Goal: Task Accomplishment & Management: Manage account settings

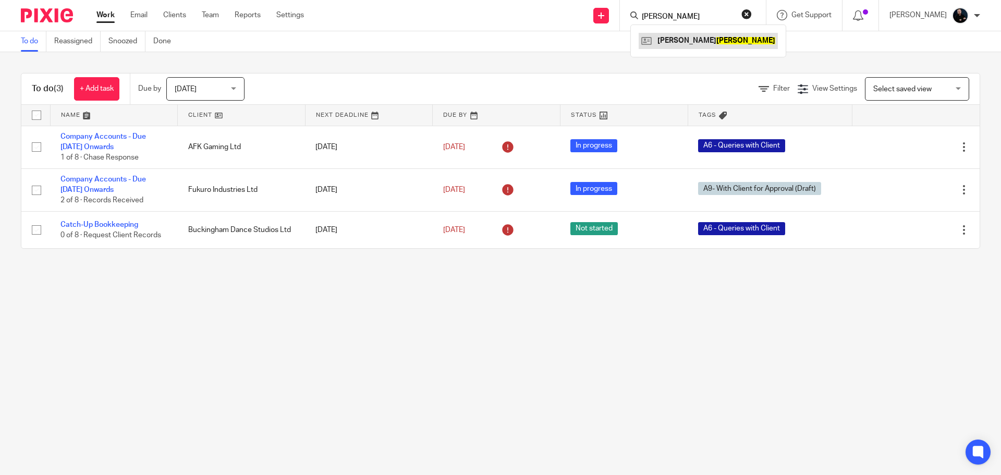
type input "[PERSON_NAME]"
click at [688, 46] on link at bounding box center [707, 41] width 139 height 16
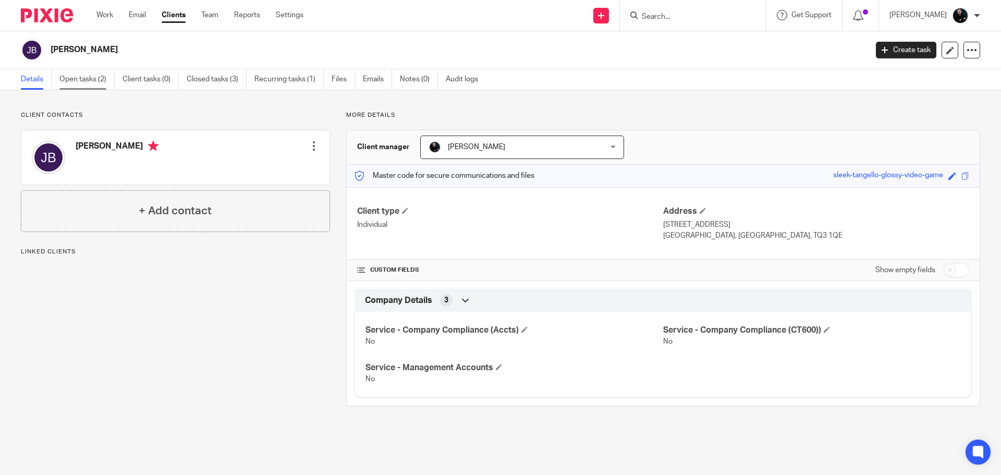
click at [78, 82] on link "Open tasks (2)" at bounding box center [86, 79] width 55 height 20
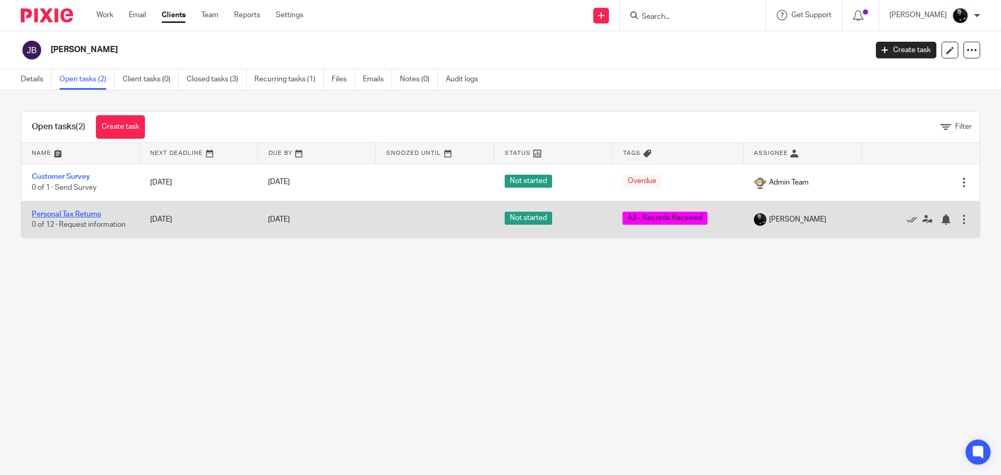
click at [41, 216] on link "Personal Tax Returns" at bounding box center [66, 214] width 69 height 7
click at [43, 214] on link "Personal Tax Returns" at bounding box center [66, 214] width 69 height 7
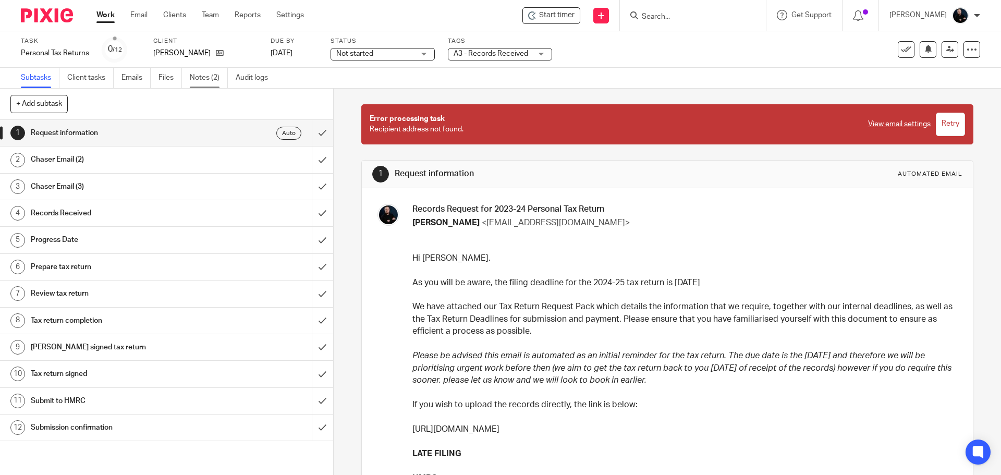
click at [199, 77] on link "Notes (2)" at bounding box center [209, 78] width 38 height 20
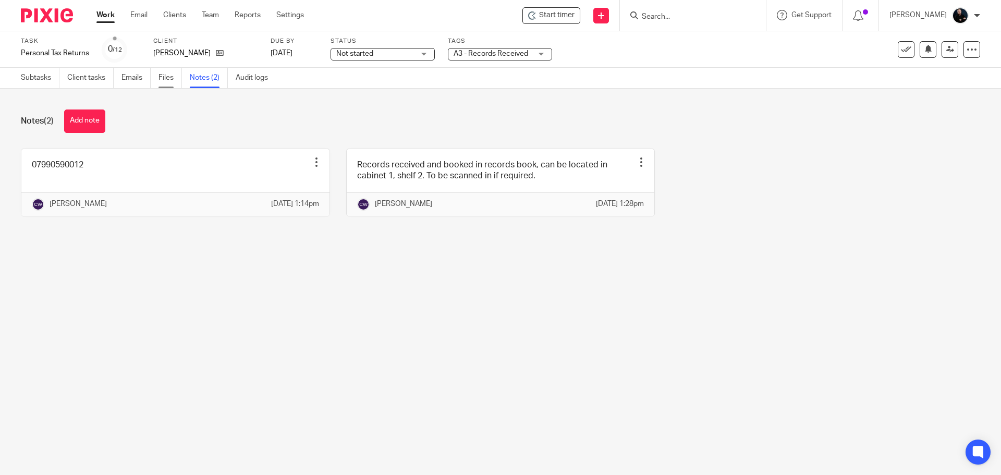
click at [162, 80] on link "Files" at bounding box center [169, 78] width 23 height 20
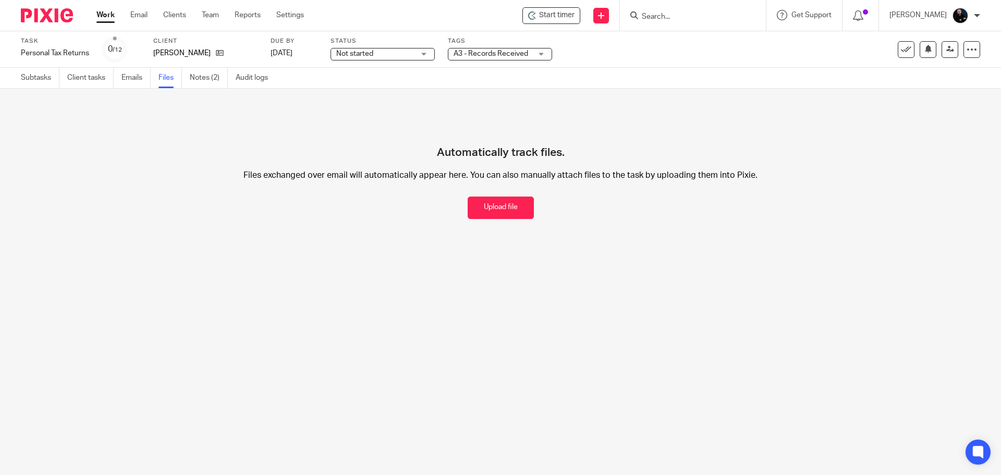
click at [673, 10] on form at bounding box center [695, 15] width 111 height 13
click at [673, 17] on input "Search" at bounding box center [687, 17] width 94 height 9
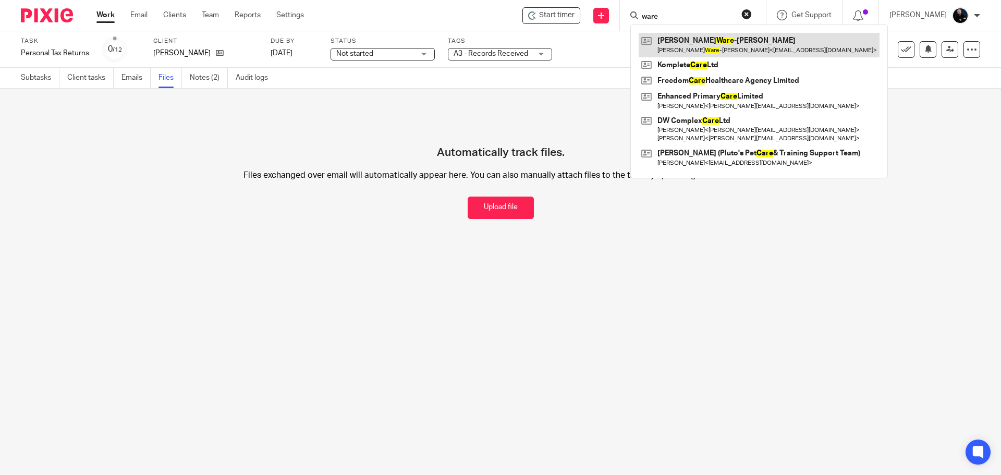
type input "ware"
click at [696, 45] on link at bounding box center [758, 45] width 241 height 24
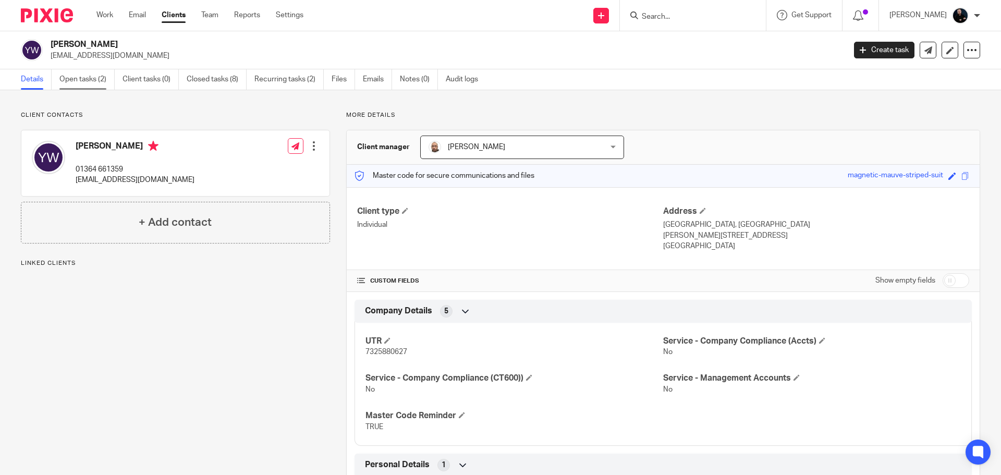
click at [78, 82] on link "Open tasks (2)" at bounding box center [86, 79] width 55 height 20
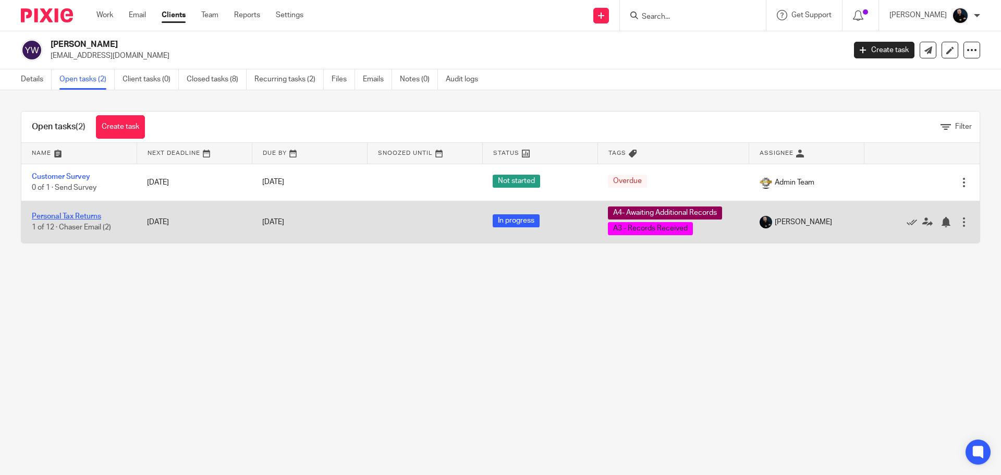
click at [68, 216] on link "Personal Tax Returns" at bounding box center [66, 216] width 69 height 7
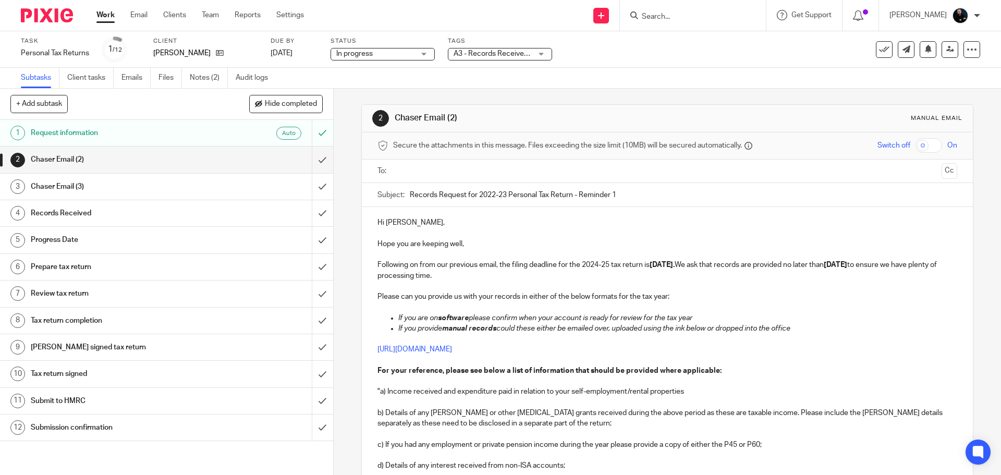
click at [190, 77] on ul "Subtasks Client tasks Emails Files Notes (2) Audit logs" at bounding box center [152, 78] width 263 height 20
click at [207, 78] on link "Notes (2)" at bounding box center [209, 78] width 38 height 20
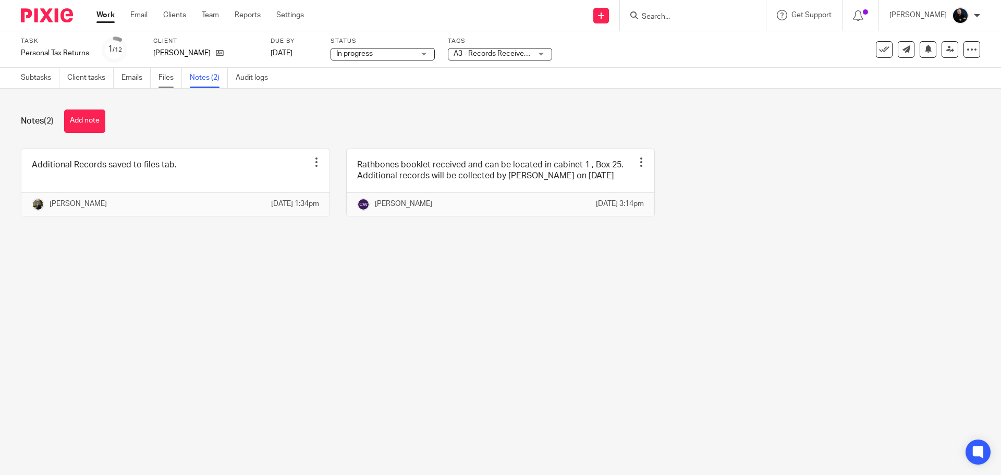
click at [167, 82] on link "Files" at bounding box center [169, 78] width 23 height 20
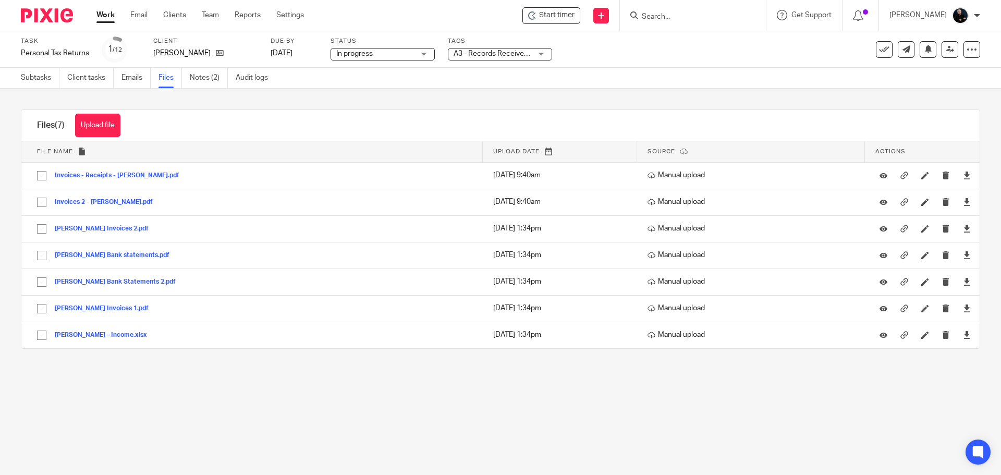
click at [259, 130] on div "Files (7) Upload file Download selected Delete selected" at bounding box center [500, 125] width 958 height 31
click at [261, 123] on div "Files (7) Upload file Download selected Delete selected" at bounding box center [500, 125] width 958 height 31
click at [253, 121] on div "Files (7) Upload file Download selected Delete selected" at bounding box center [500, 125] width 958 height 31
click at [221, 125] on div "Files (7) Upload file Download selected Delete selected" at bounding box center [500, 125] width 958 height 31
click at [298, 101] on div "Upload file Drag & Drop your files, or click here Files uploading... Files (7) …" at bounding box center [500, 229] width 1001 height 281
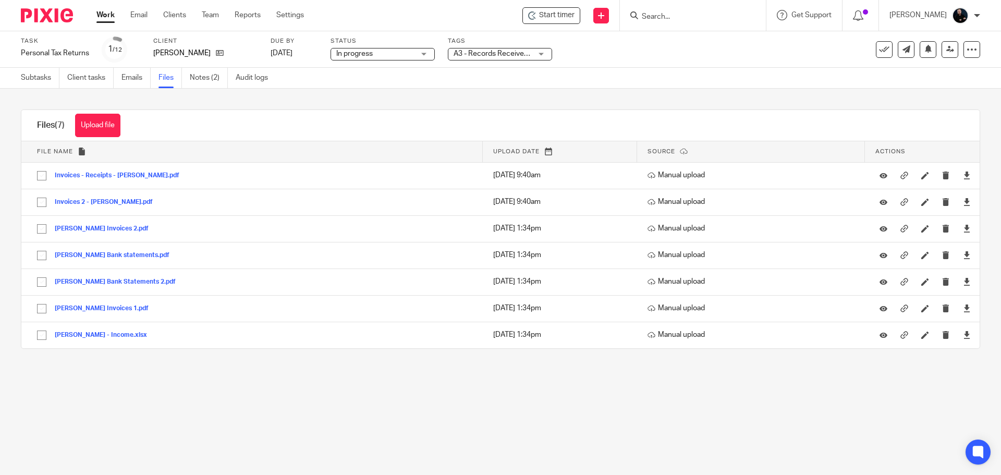
click at [281, 133] on div "Files (7) Upload file Download selected Delete selected" at bounding box center [500, 125] width 958 height 31
click at [15, 200] on div "Files (7) Upload file Download selected Delete selected File name Upload date S…" at bounding box center [492, 228] width 975 height 239
click at [260, 110] on div "Files (7) Upload file Download selected Delete selected" at bounding box center [500, 125] width 958 height 31
click at [262, 124] on div "Files (7) Upload file Download selected Delete selected" at bounding box center [500, 125] width 958 height 31
click at [297, 122] on div "Files (7) Upload file Download selected Delete selected" at bounding box center [500, 125] width 958 height 31
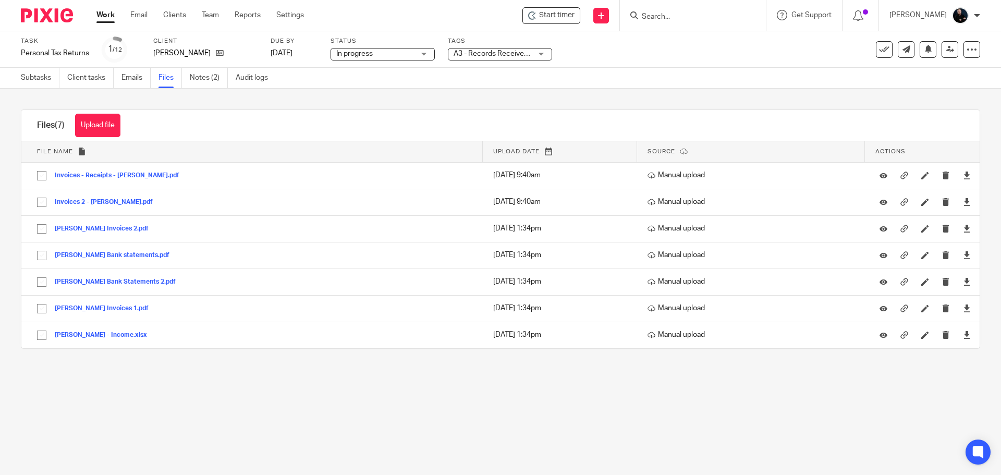
click at [398, 103] on div "Upload file Drag & Drop your files, or click here Files uploading... Files (7) …" at bounding box center [500, 229] width 1001 height 281
click at [401, 123] on div "Files (7) Upload file Download selected Delete selected" at bounding box center [500, 125] width 958 height 31
click at [6, 177] on div "Files (7) Upload file Download selected Delete selected File name Upload date S…" at bounding box center [492, 228] width 975 height 239
click at [376, 130] on div "Files (7) Upload file Download selected Delete selected" at bounding box center [500, 125] width 958 height 31
click at [377, 103] on div "Upload file Drag & Drop your files, or click here Files uploading... Files (7) …" at bounding box center [500, 229] width 1001 height 281
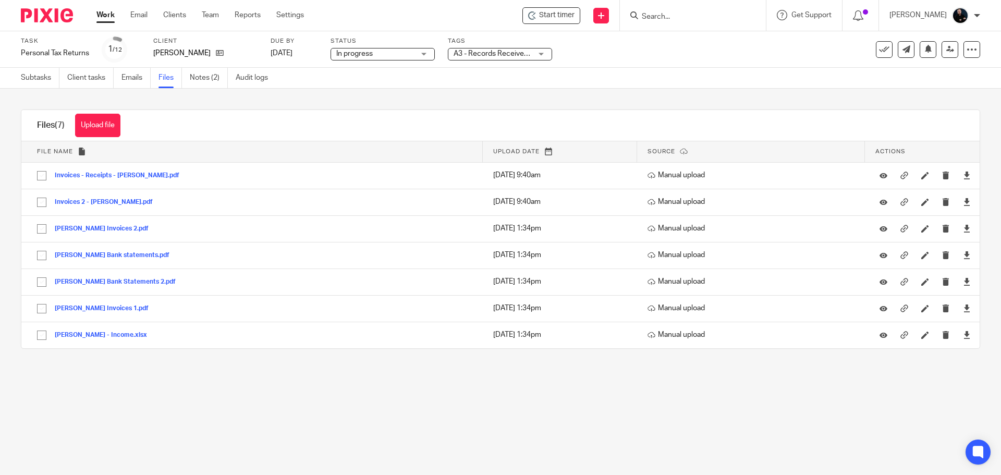
click at [364, 124] on div "Files (7) Upload file Download selected Delete selected" at bounding box center [500, 125] width 958 height 31
click at [367, 103] on div "Upload file Drag & Drop your files, or click here Files uploading... Files (7) …" at bounding box center [500, 229] width 1001 height 281
click at [282, 385] on main "Task Personal Tax Returns Save Personal Tax Returns 1 /12 Client Yvonne Ware-Ow…" at bounding box center [500, 237] width 1001 height 475
click at [101, 387] on main "Task Personal Tax Returns Save Personal Tax Returns 1 /12 Client Yvonne Ware-Ow…" at bounding box center [500, 237] width 1001 height 475
click at [235, 395] on main "Task Personal Tax Returns Save Personal Tax Returns 1 /12 Client Yvonne Ware-Ow…" at bounding box center [500, 237] width 1001 height 475
